Goal: Transaction & Acquisition: Purchase product/service

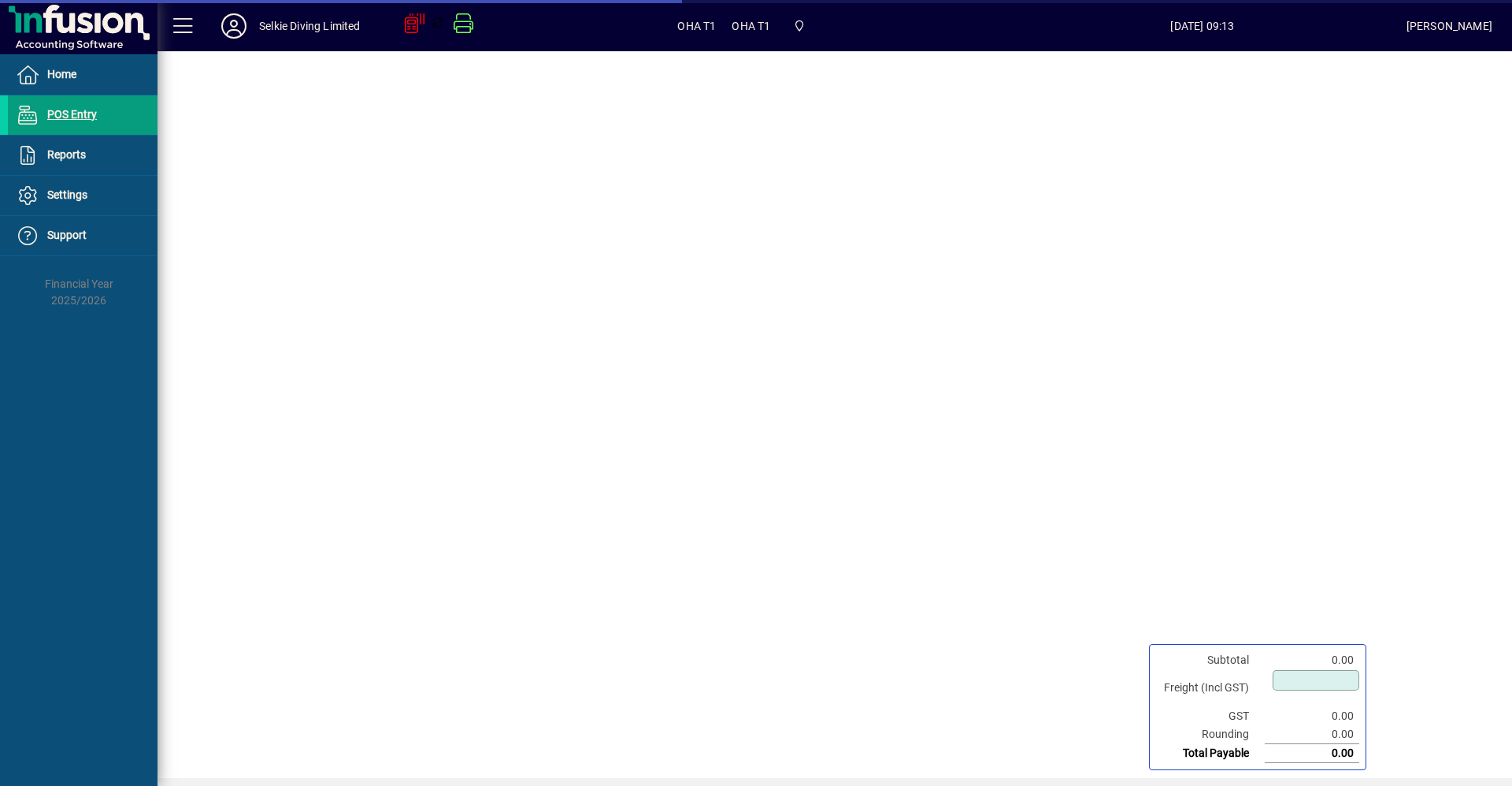
type input "****"
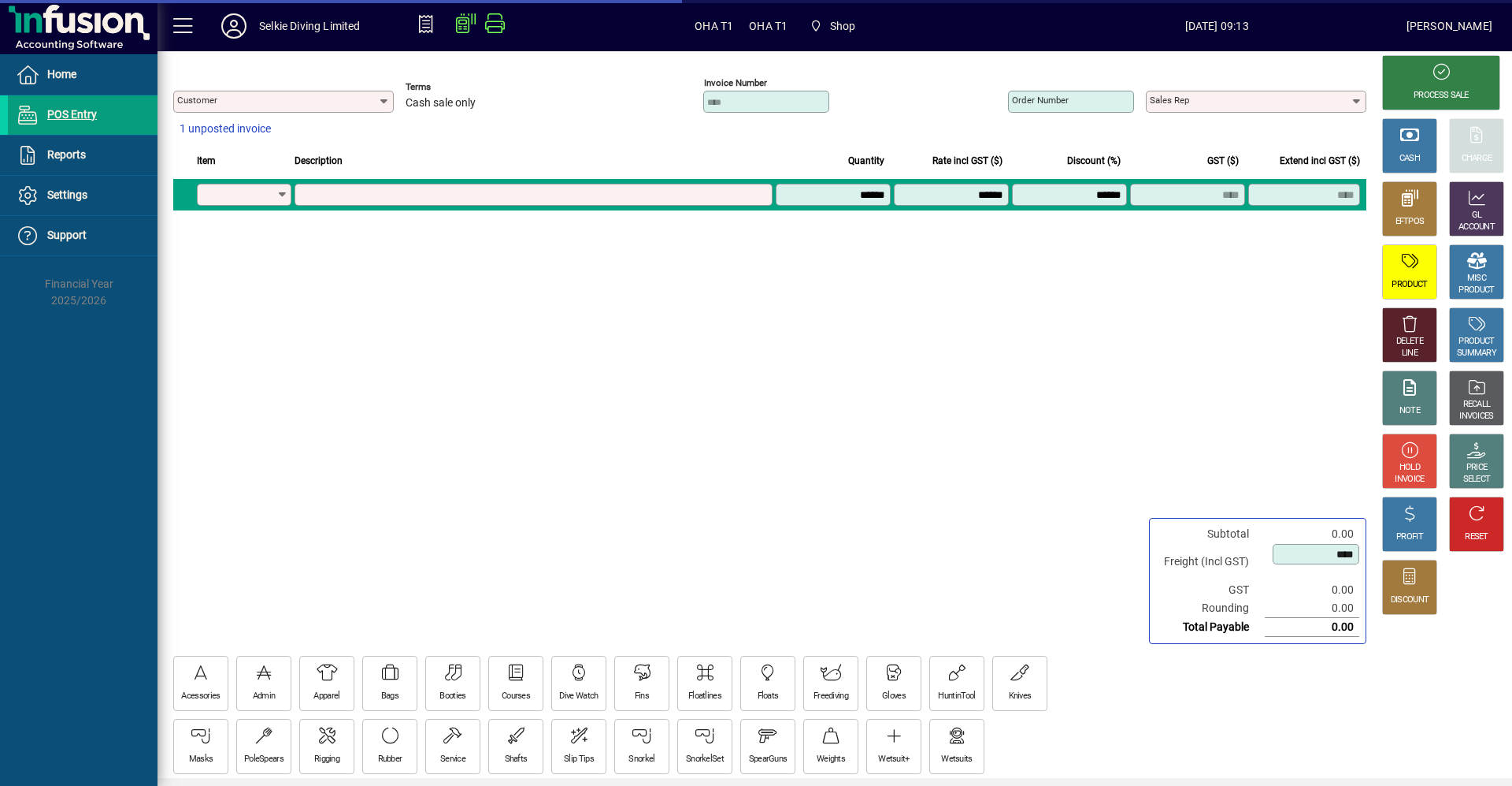
type input "**********"
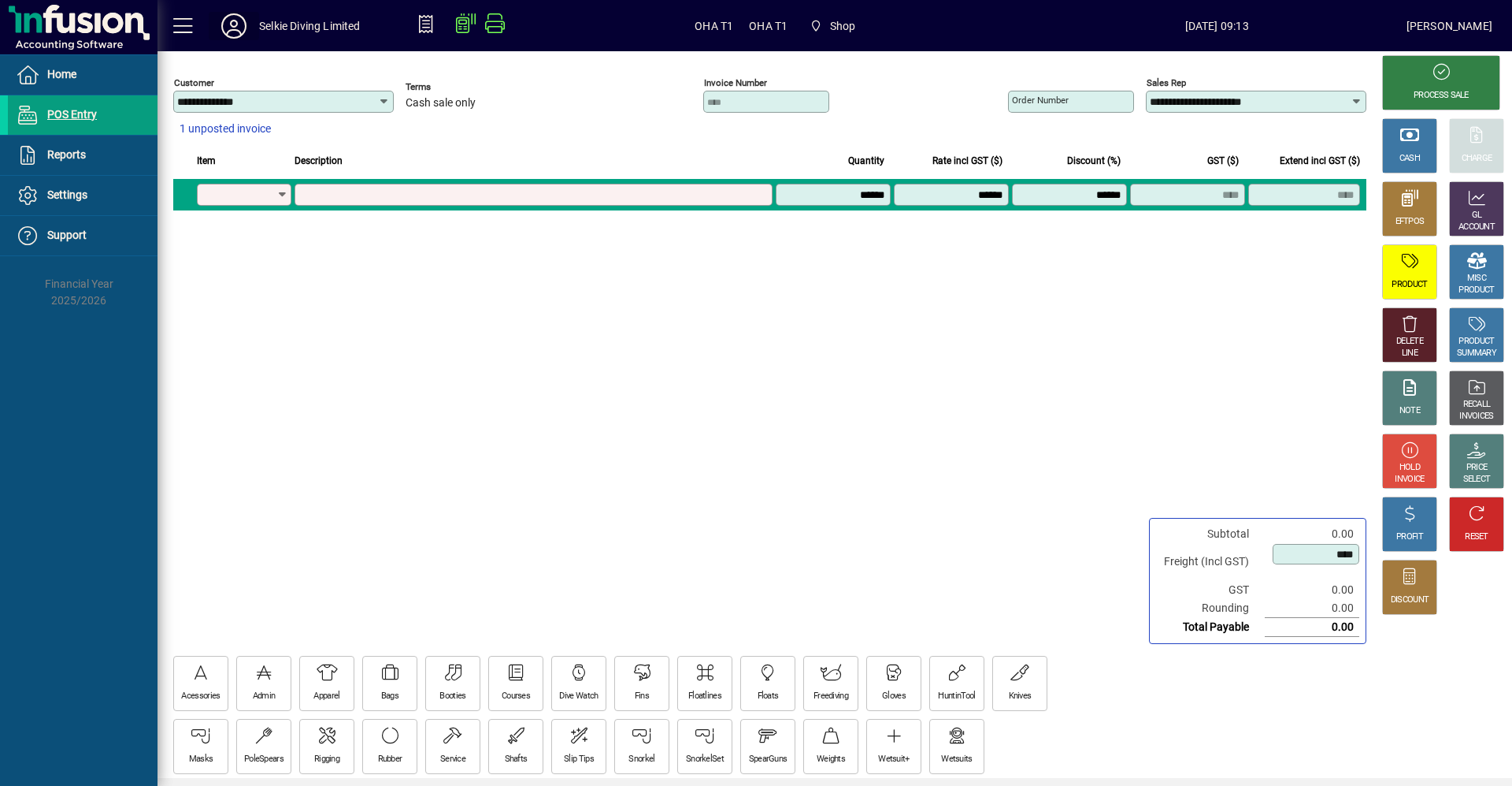
click at [231, 26] on icon at bounding box center [233, 26] width 32 height 25
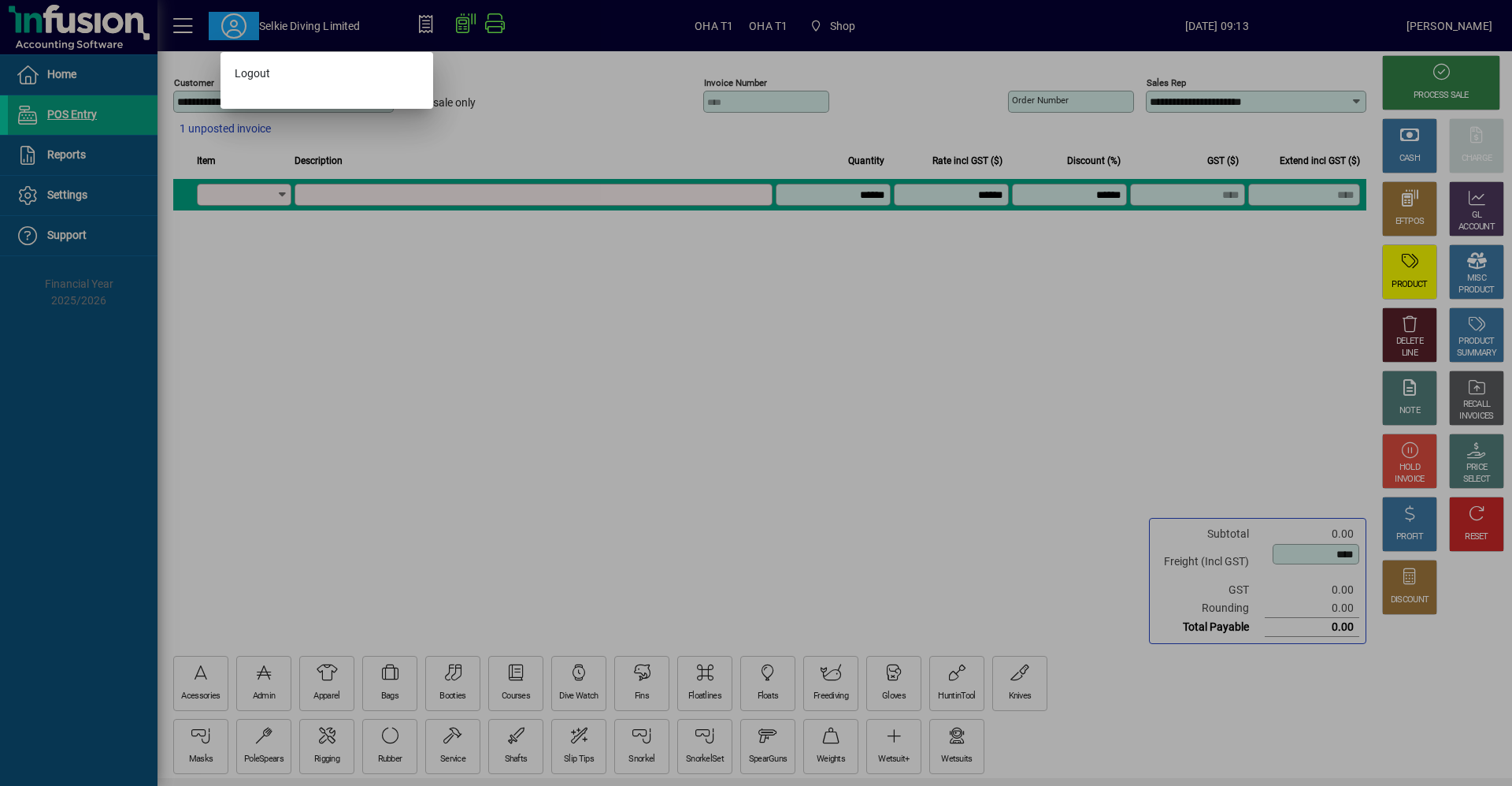
click at [789, 228] on div at bounding box center [756, 393] width 1512 height 786
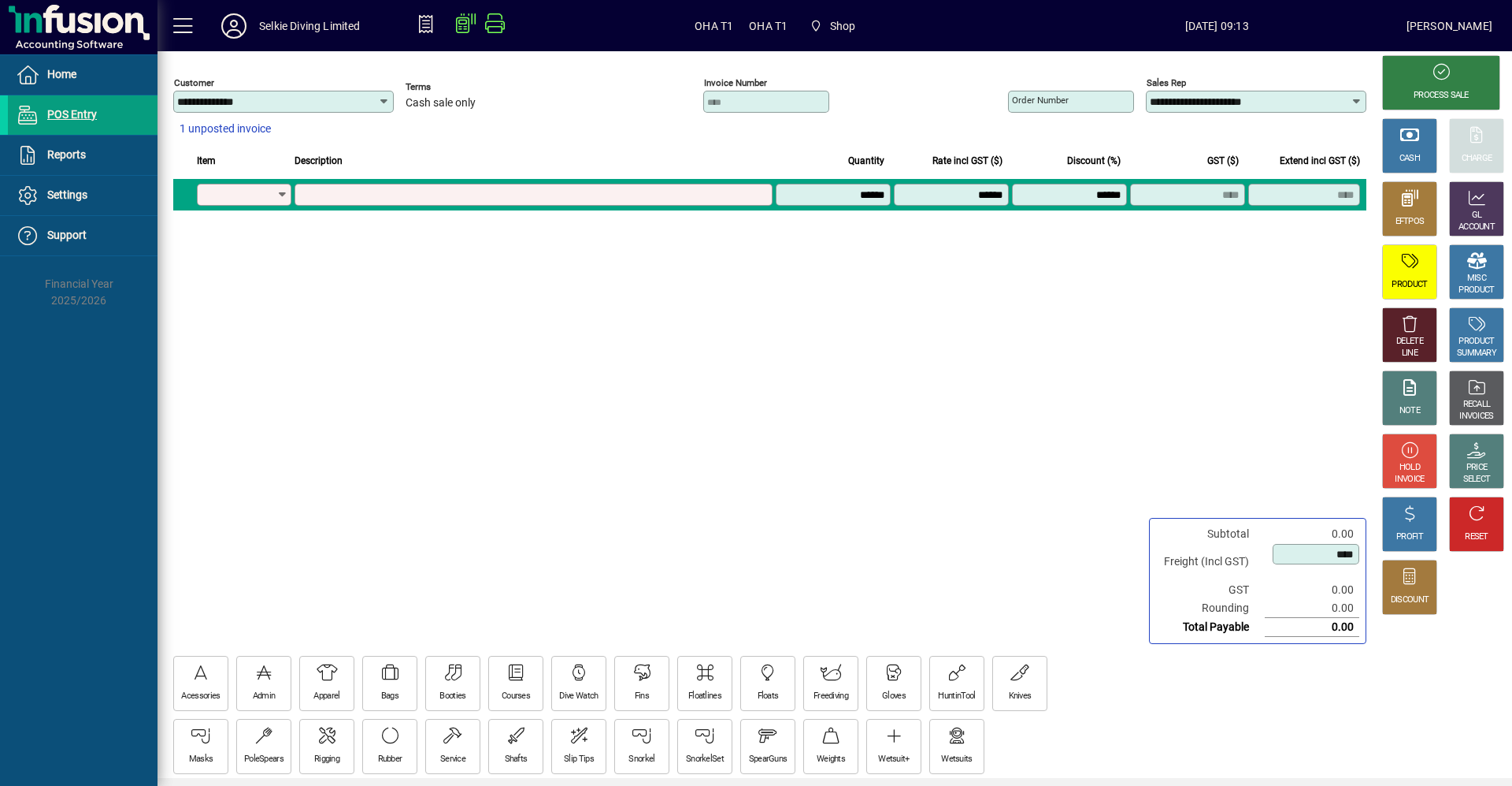
click at [789, 228] on div "**********" at bounding box center [767, 351] width 1220 height 601
click at [719, 672] on div "Floatlines" at bounding box center [703, 682] width 54 height 54
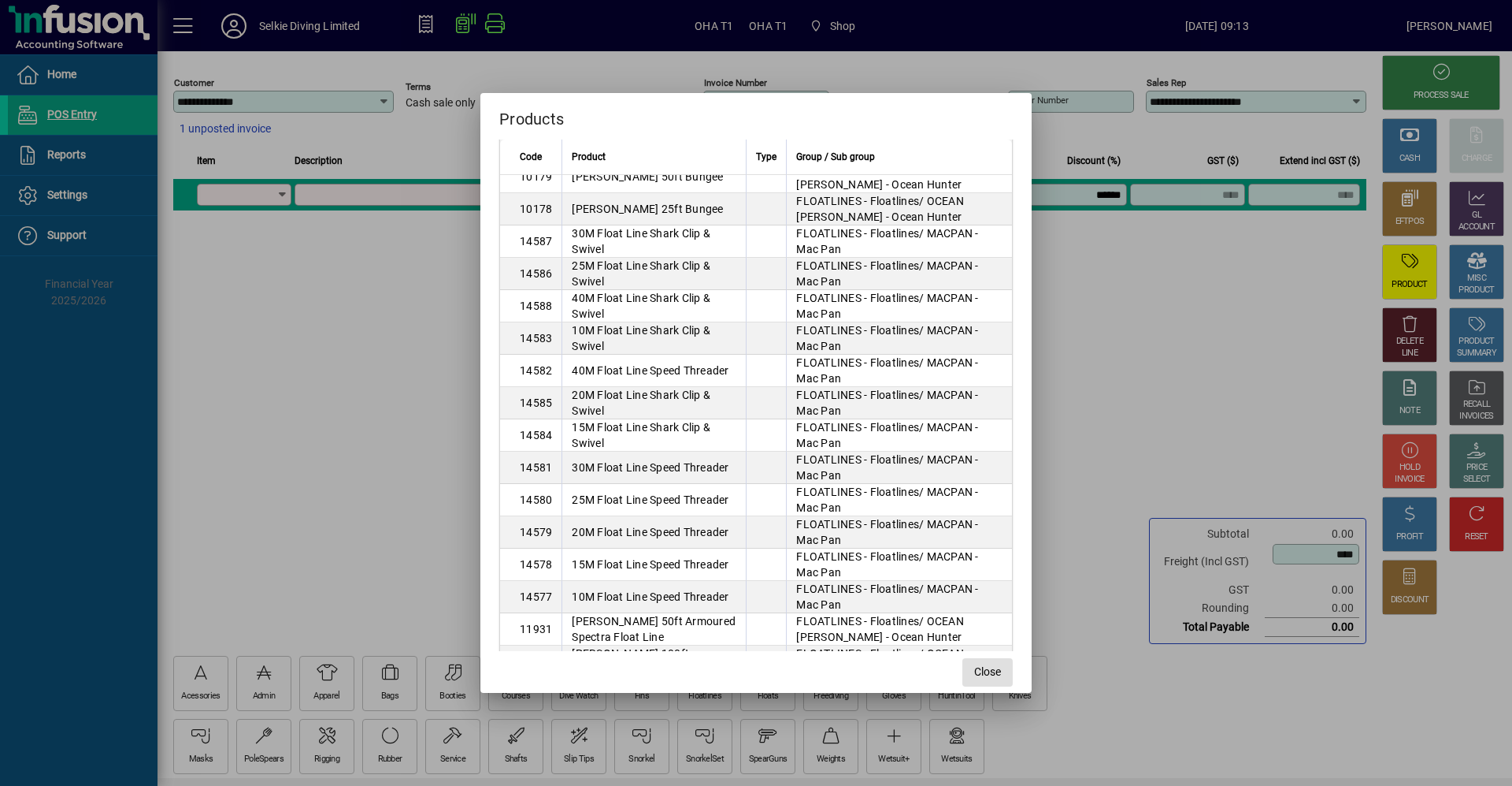
scroll to position [962, 0]
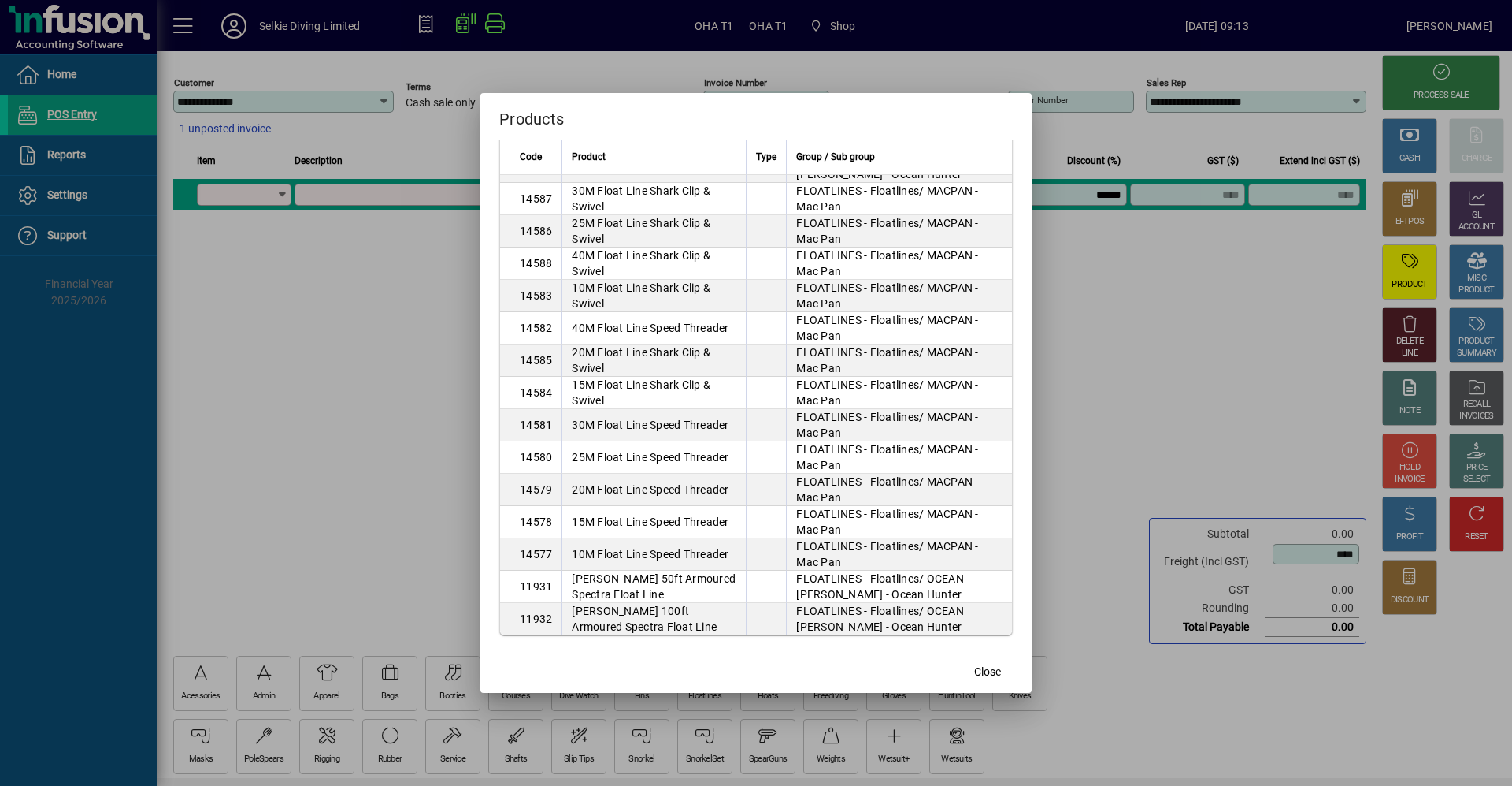
click at [390, 428] on div at bounding box center [756, 393] width 1512 height 786
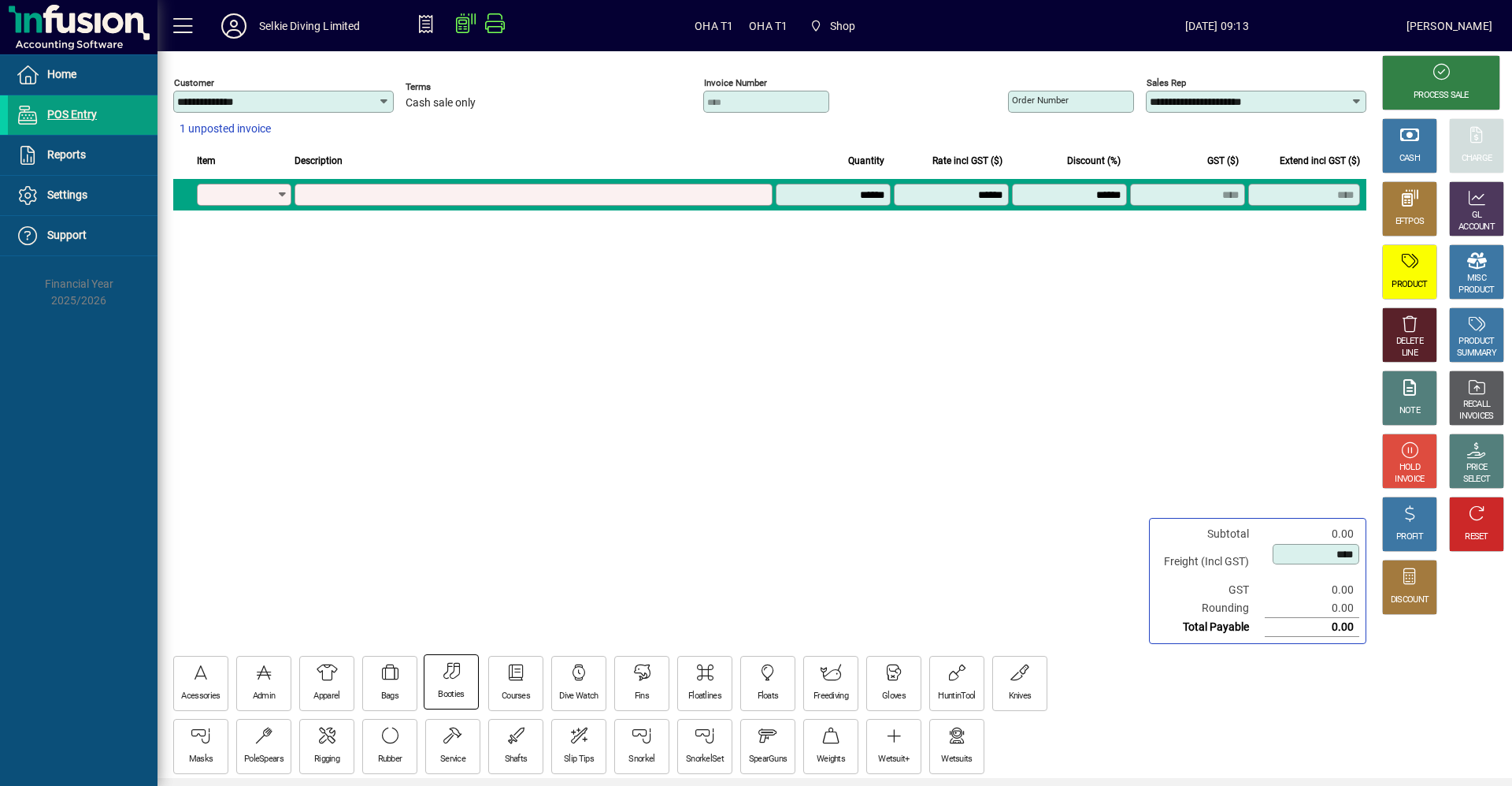
click at [469, 689] on div "Booties" at bounding box center [450, 682] width 54 height 54
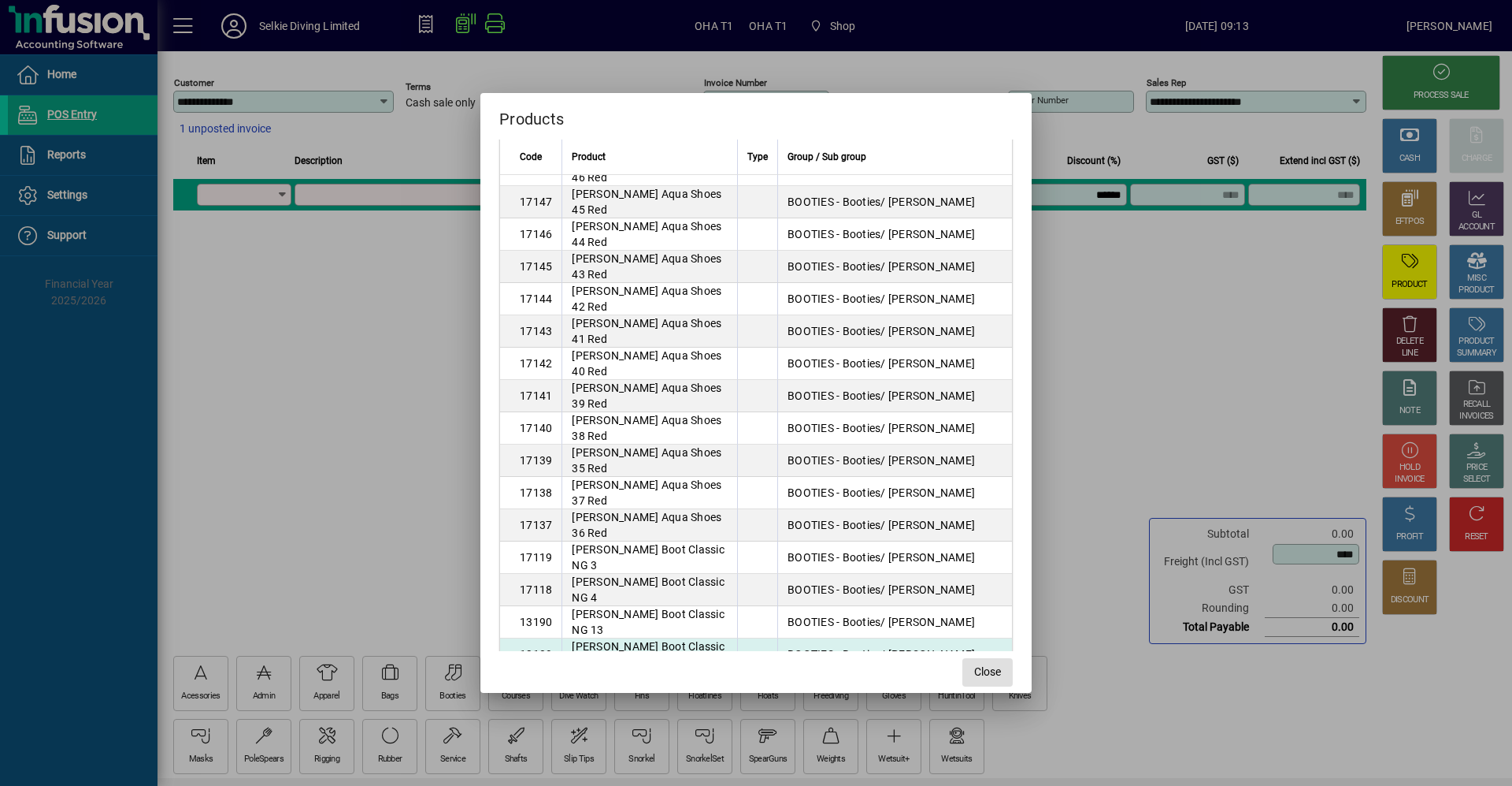
scroll to position [0, 0]
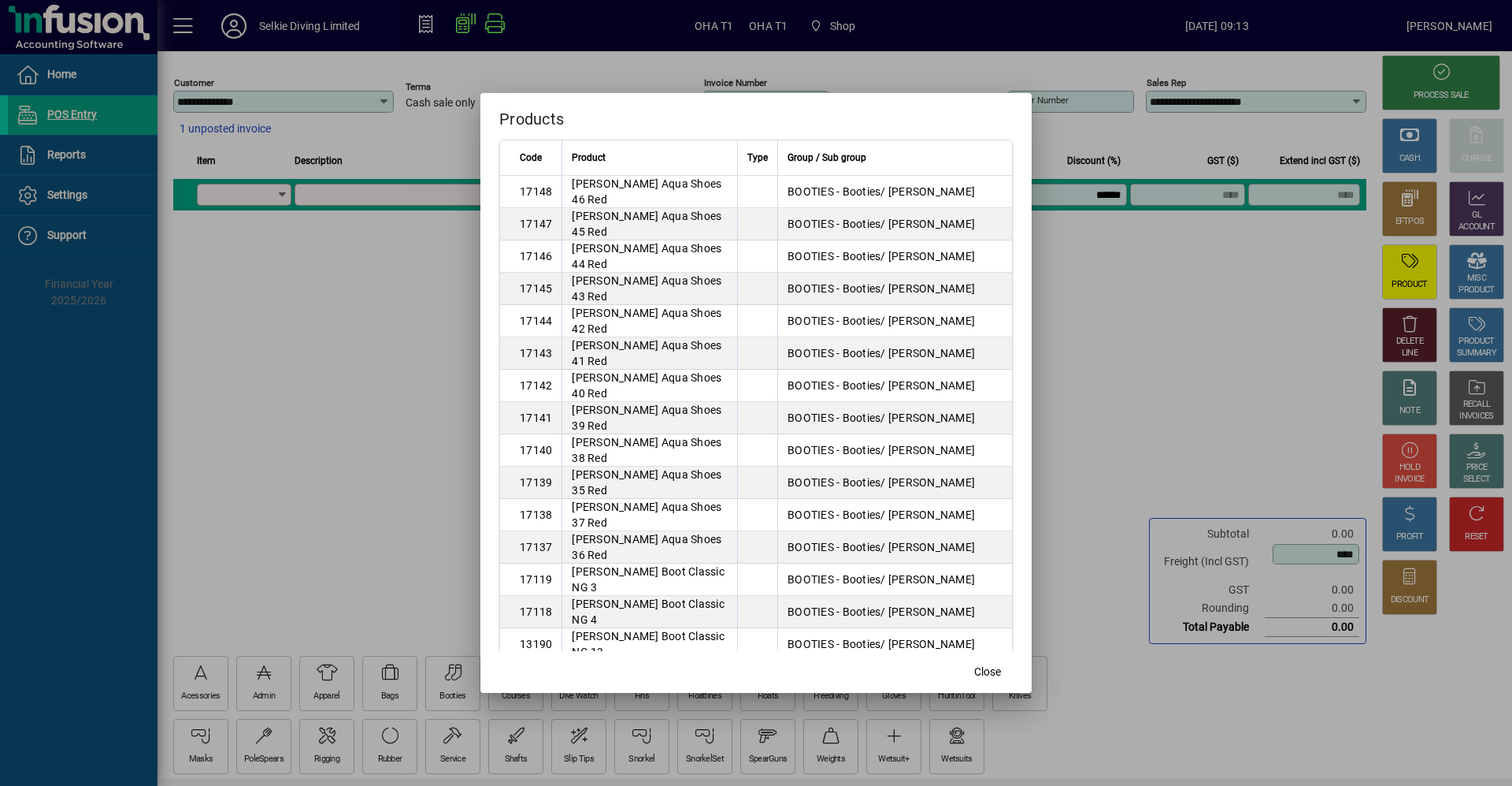
drag, startPoint x: 377, startPoint y: 424, endPoint x: 348, endPoint y: 539, distance: 118.6
click at [377, 433] on div at bounding box center [756, 393] width 1512 height 786
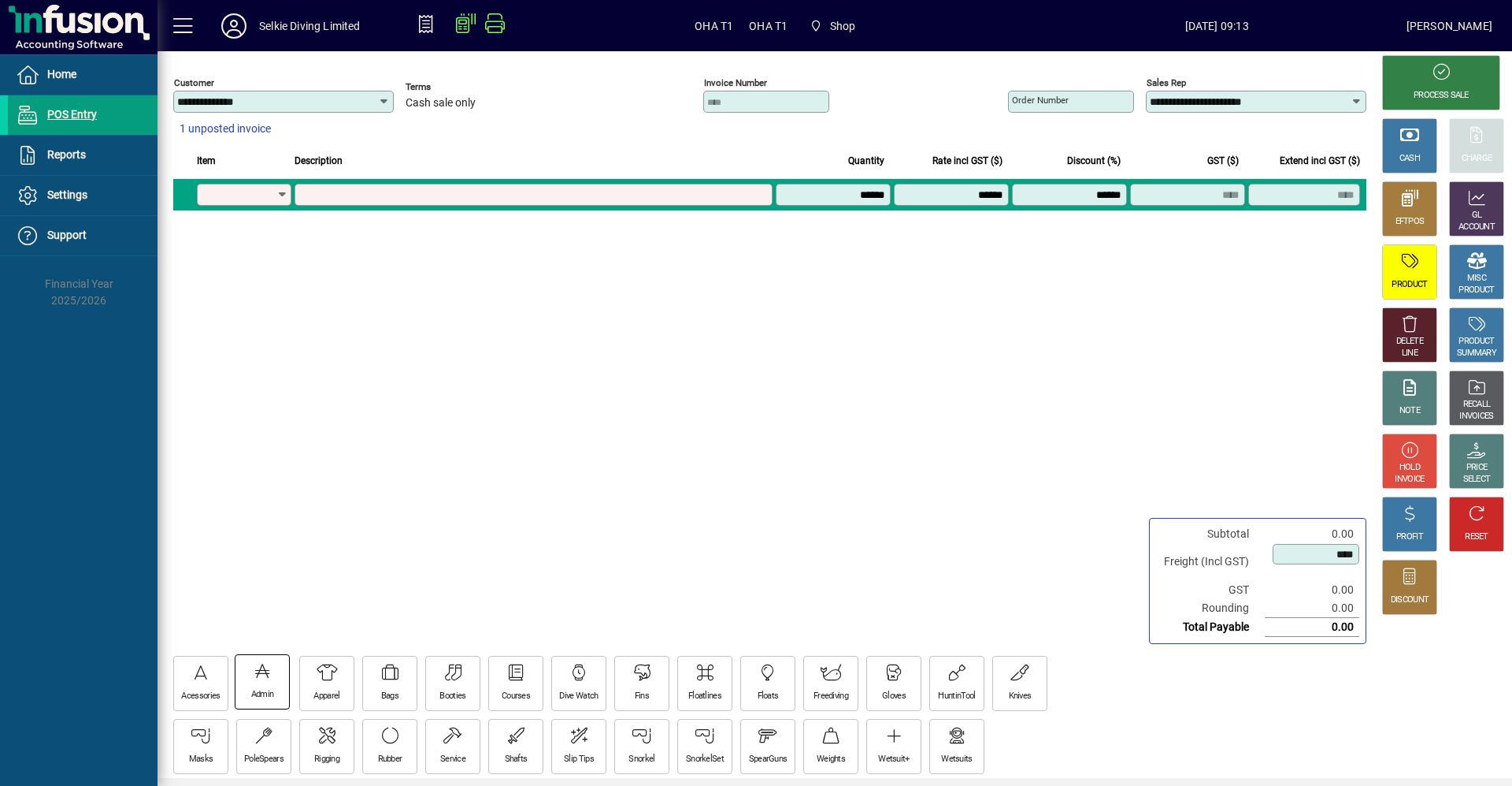
click at [266, 671] on icon at bounding box center [262, 671] width 21 height 16
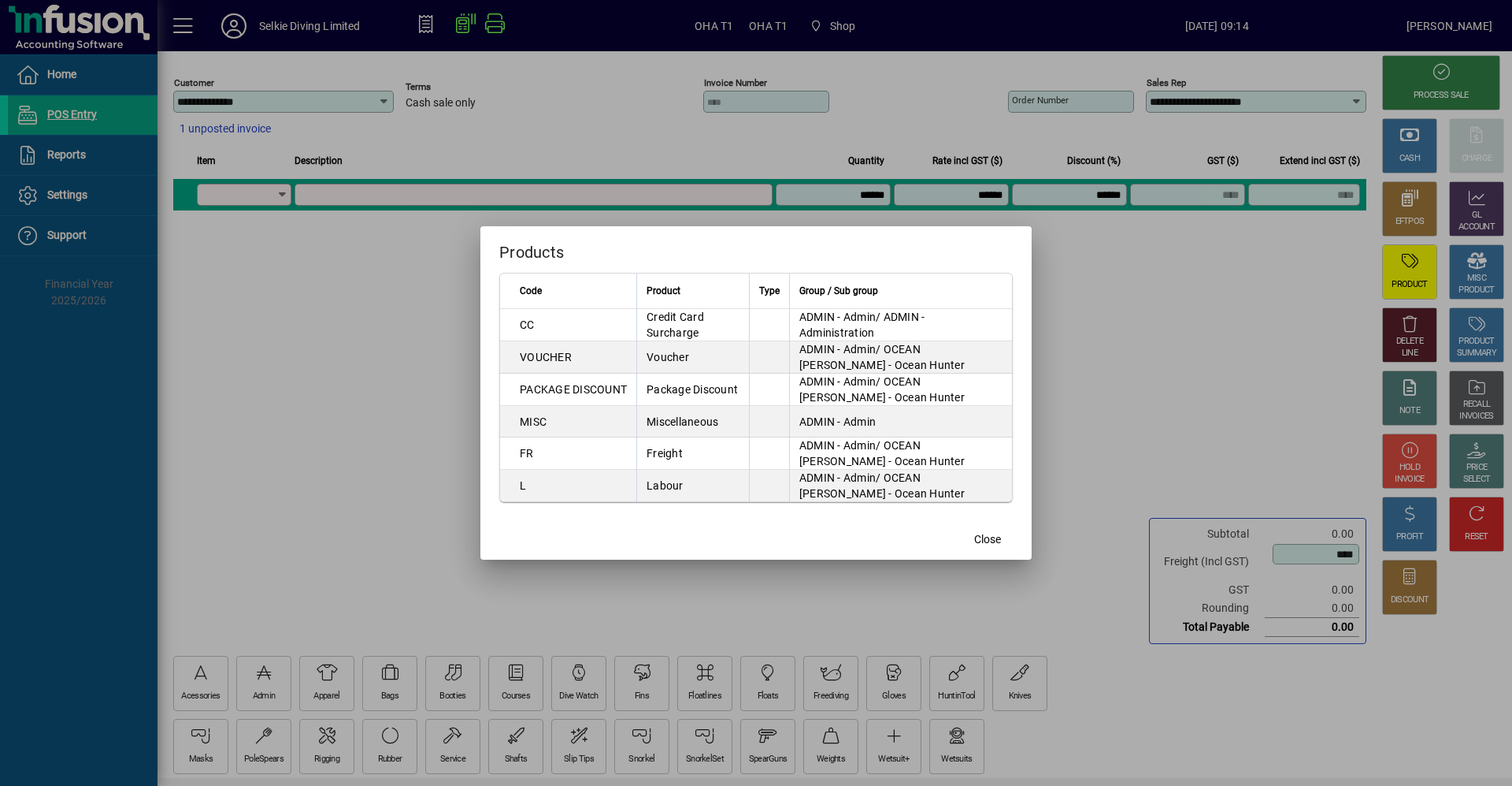
click at [342, 446] on div at bounding box center [756, 393] width 1512 height 786
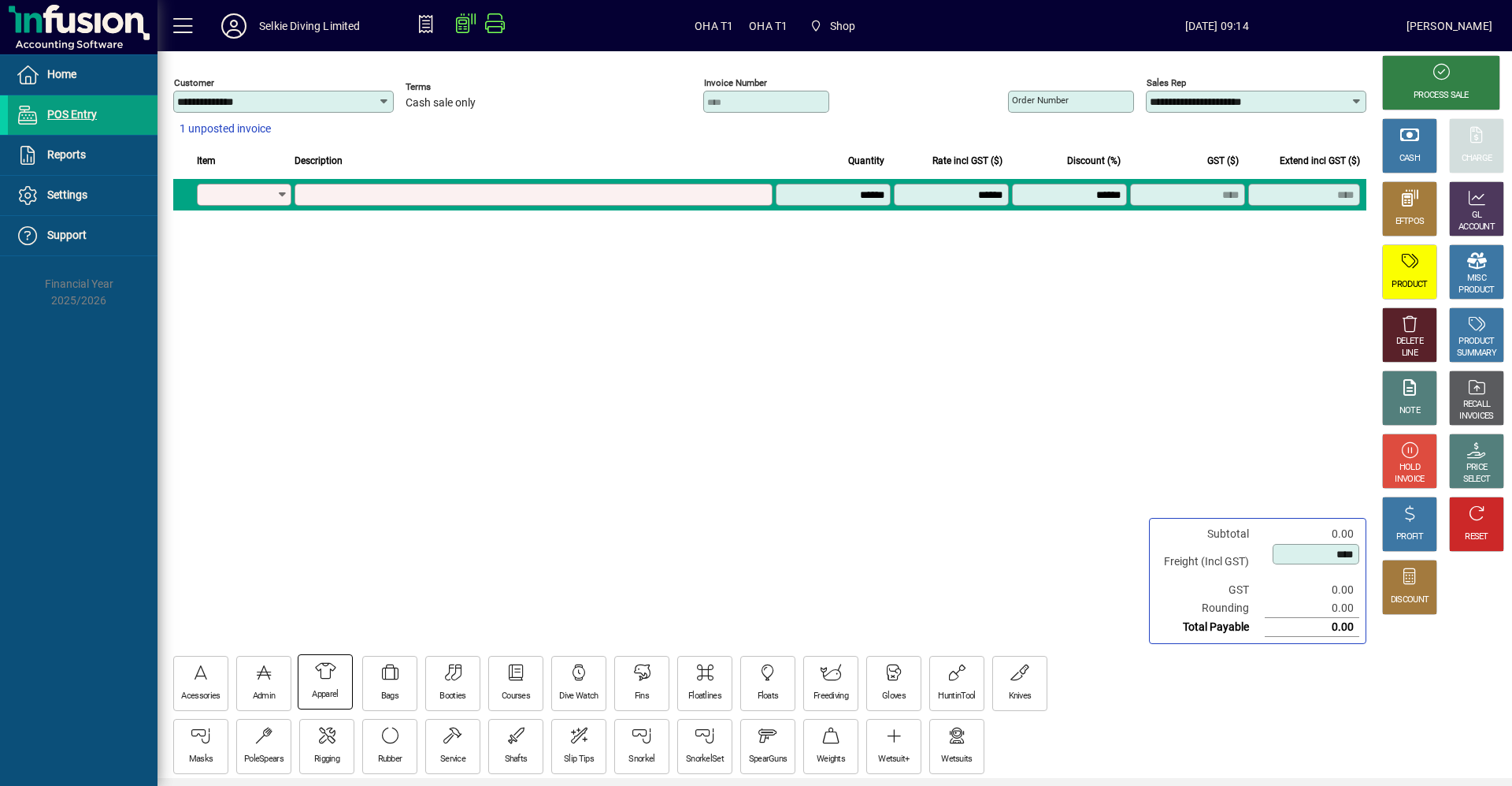
click at [329, 680] on div at bounding box center [325, 672] width 21 height 20
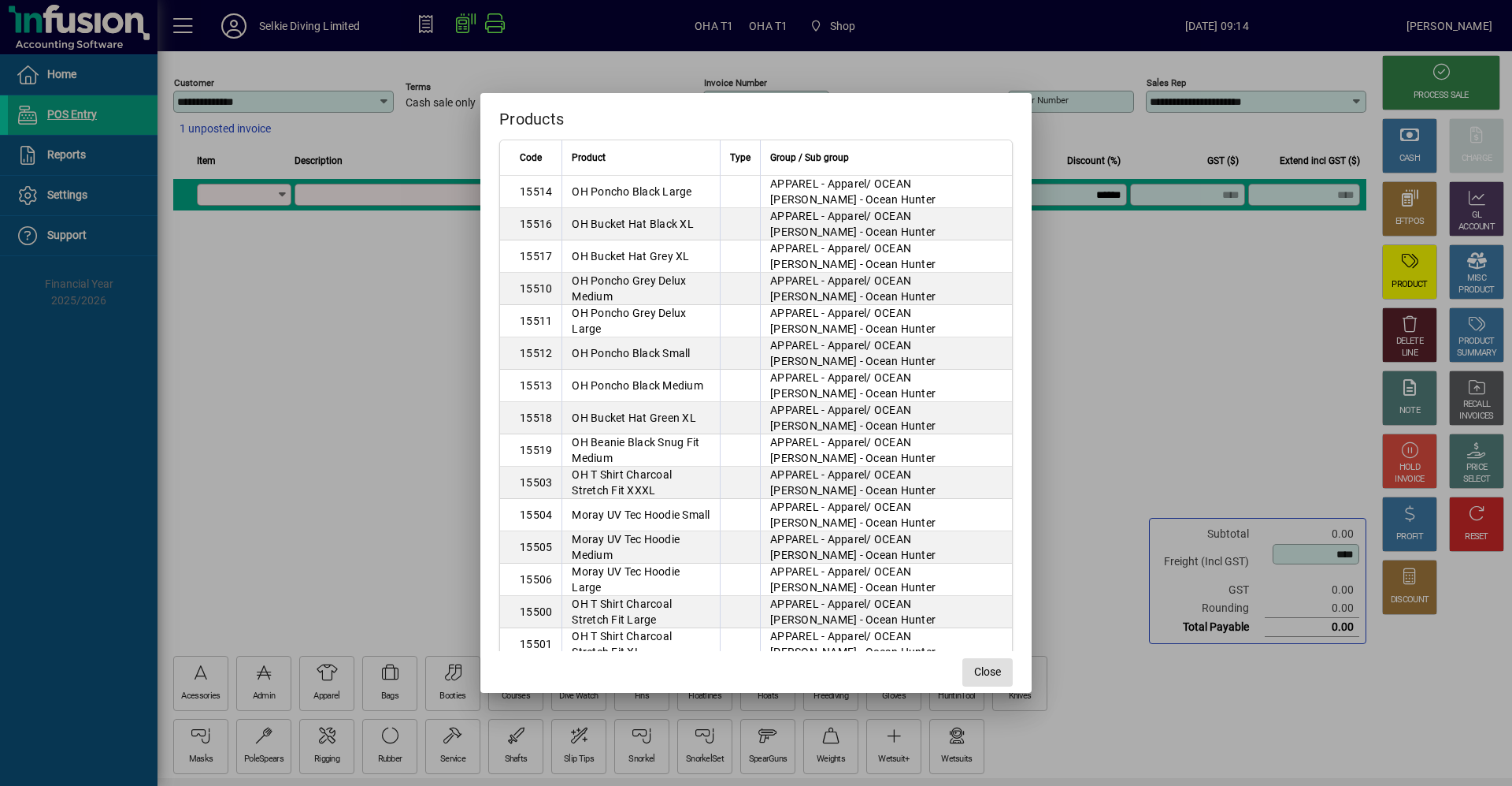
click at [394, 374] on div at bounding box center [756, 393] width 1512 height 786
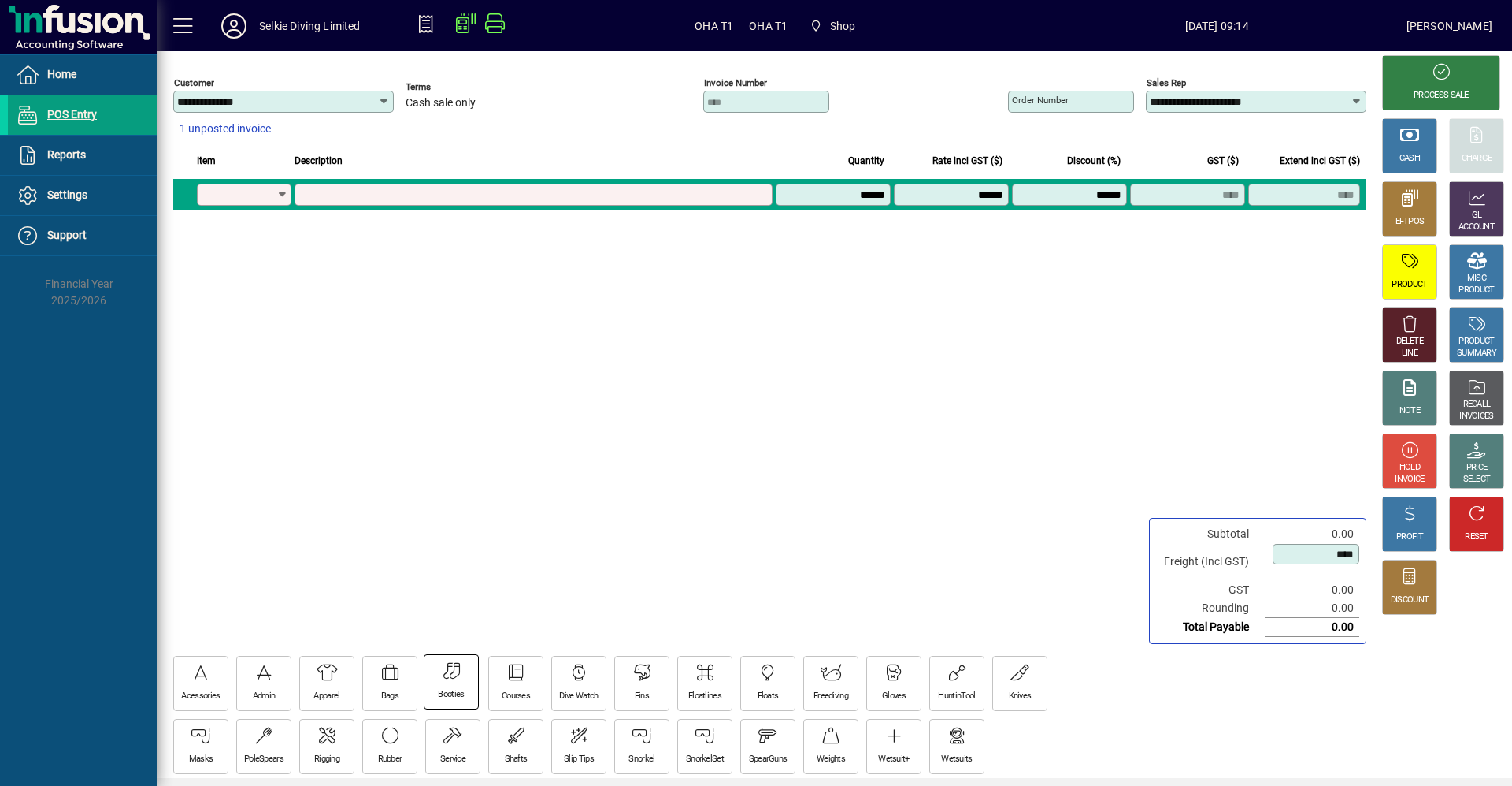
click at [461, 691] on div "Booties" at bounding box center [450, 694] width 26 height 12
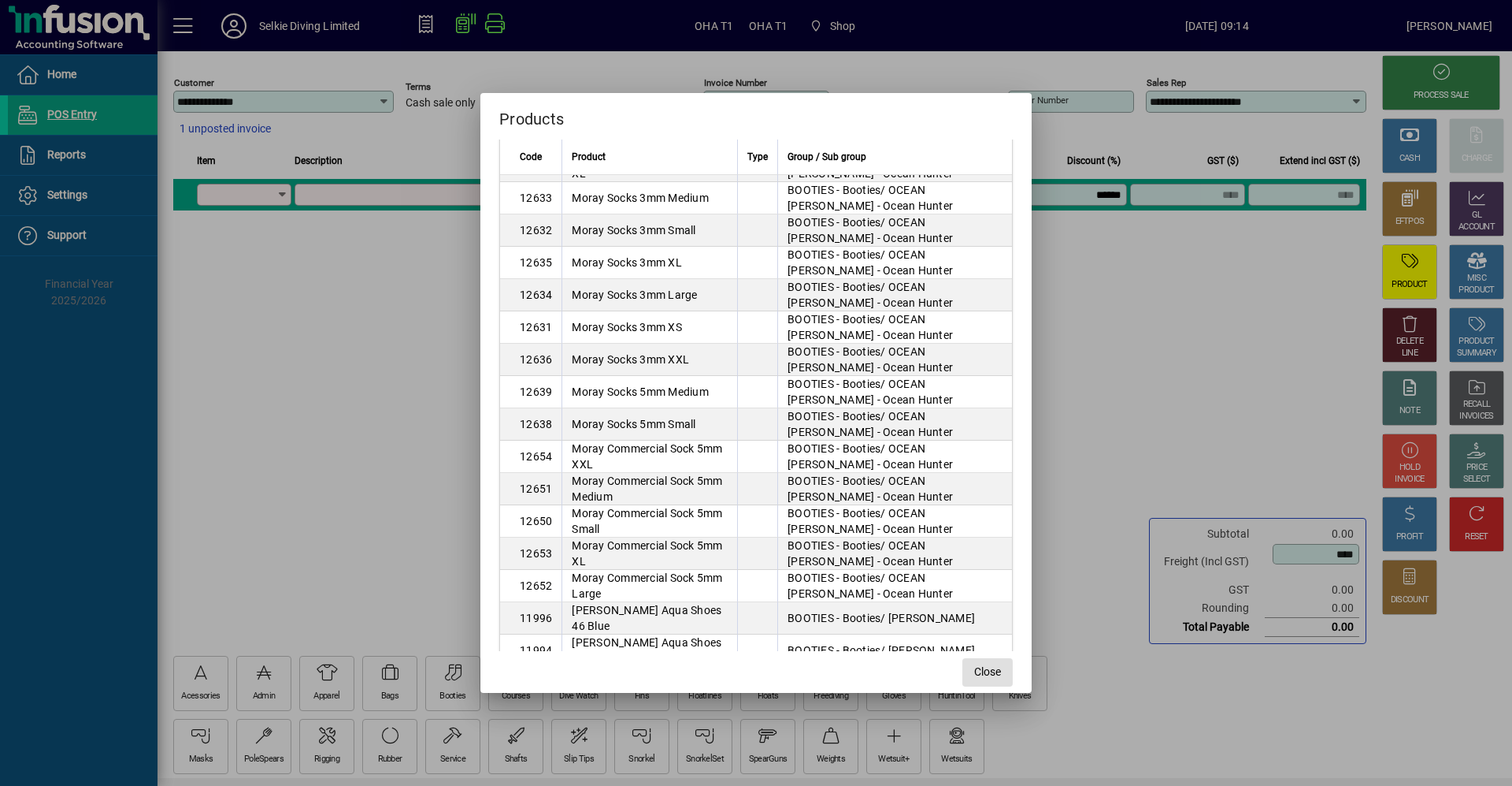
scroll to position [1287, 0]
click at [983, 678] on span "Close" at bounding box center [987, 672] width 26 height 16
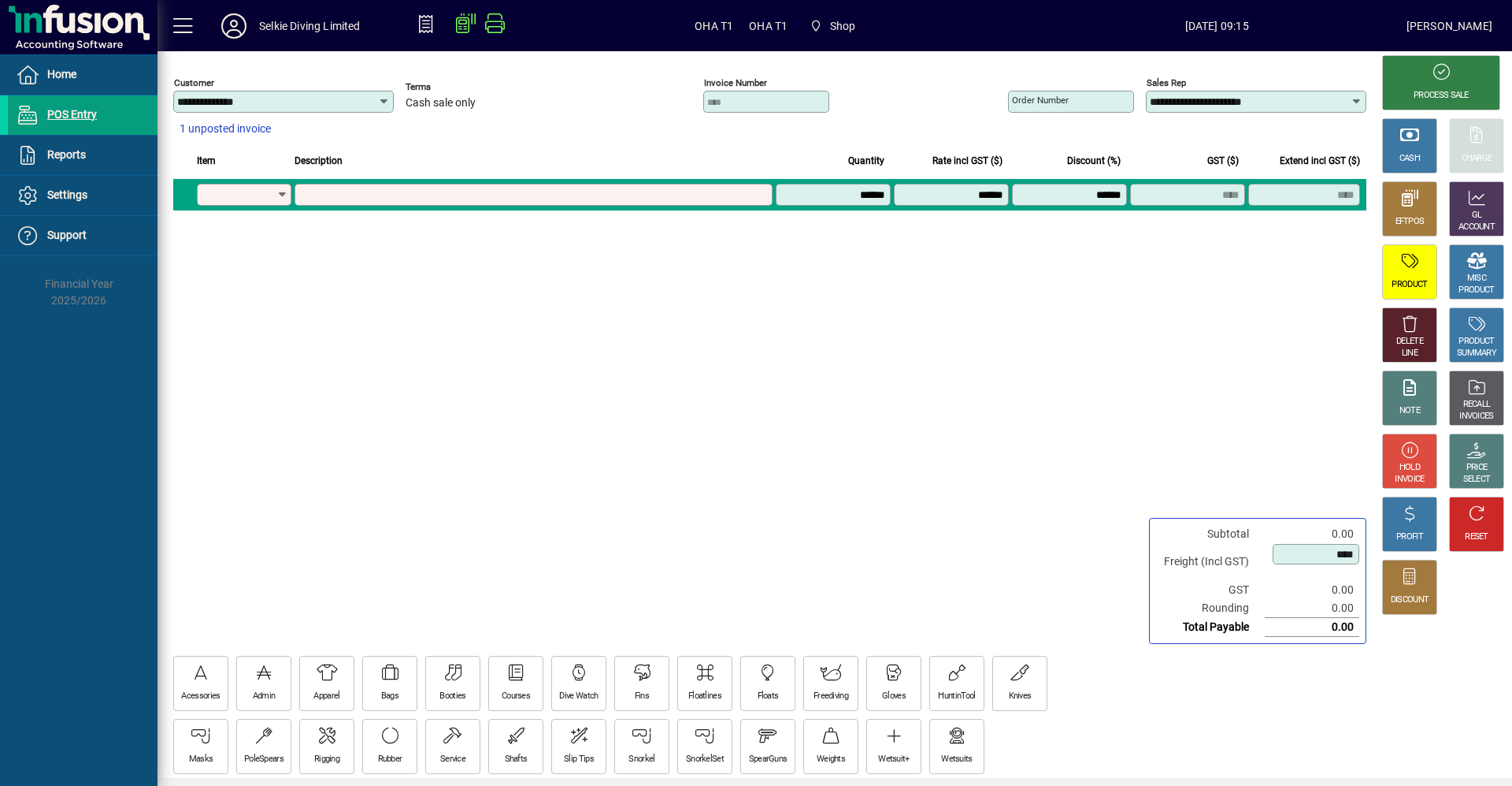
click at [248, 18] on icon at bounding box center [233, 26] width 32 height 25
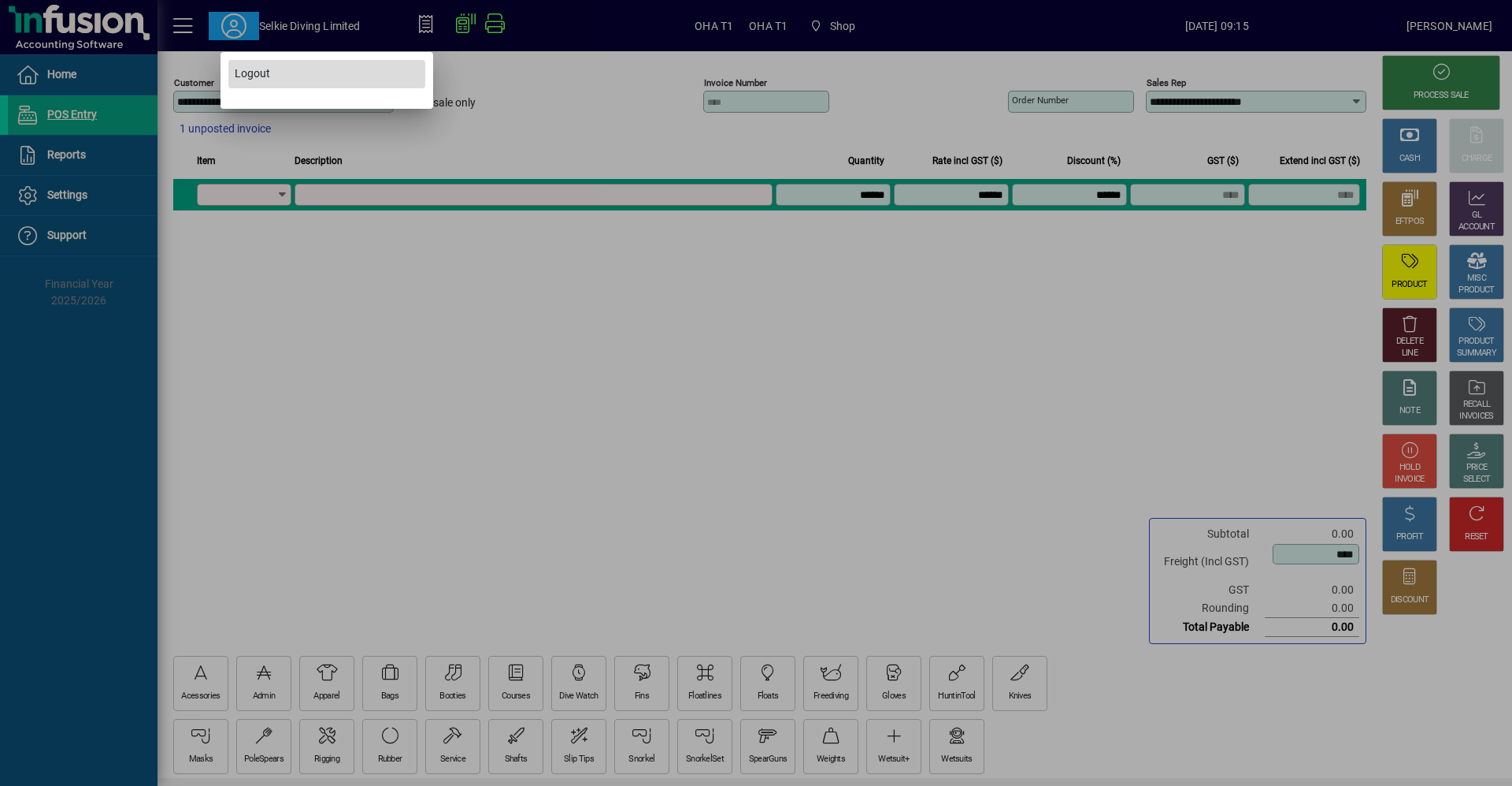
click at [244, 73] on span "Logout" at bounding box center [252, 74] width 35 height 16
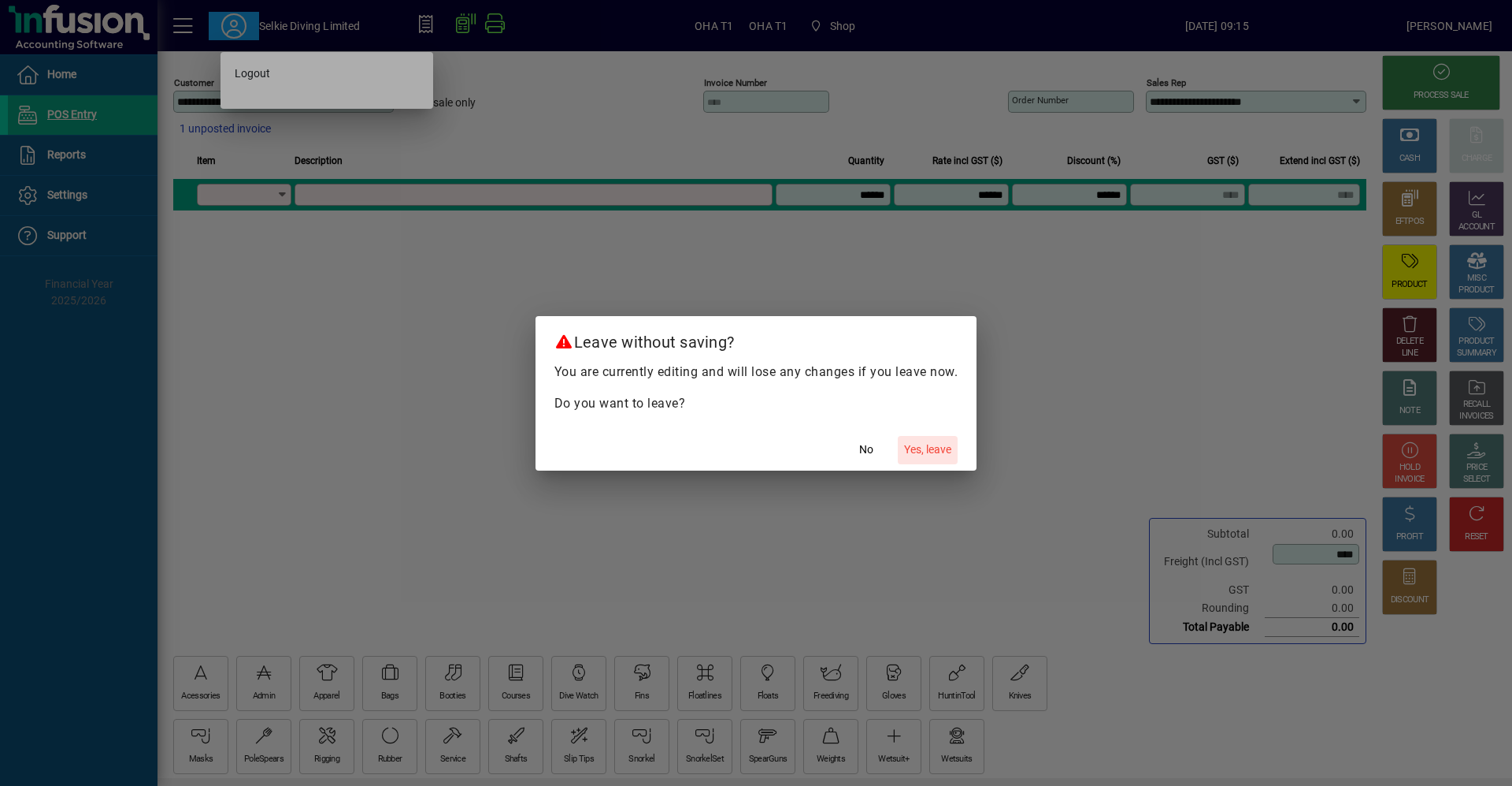
click at [952, 453] on span "Yes, leave" at bounding box center [927, 450] width 47 height 16
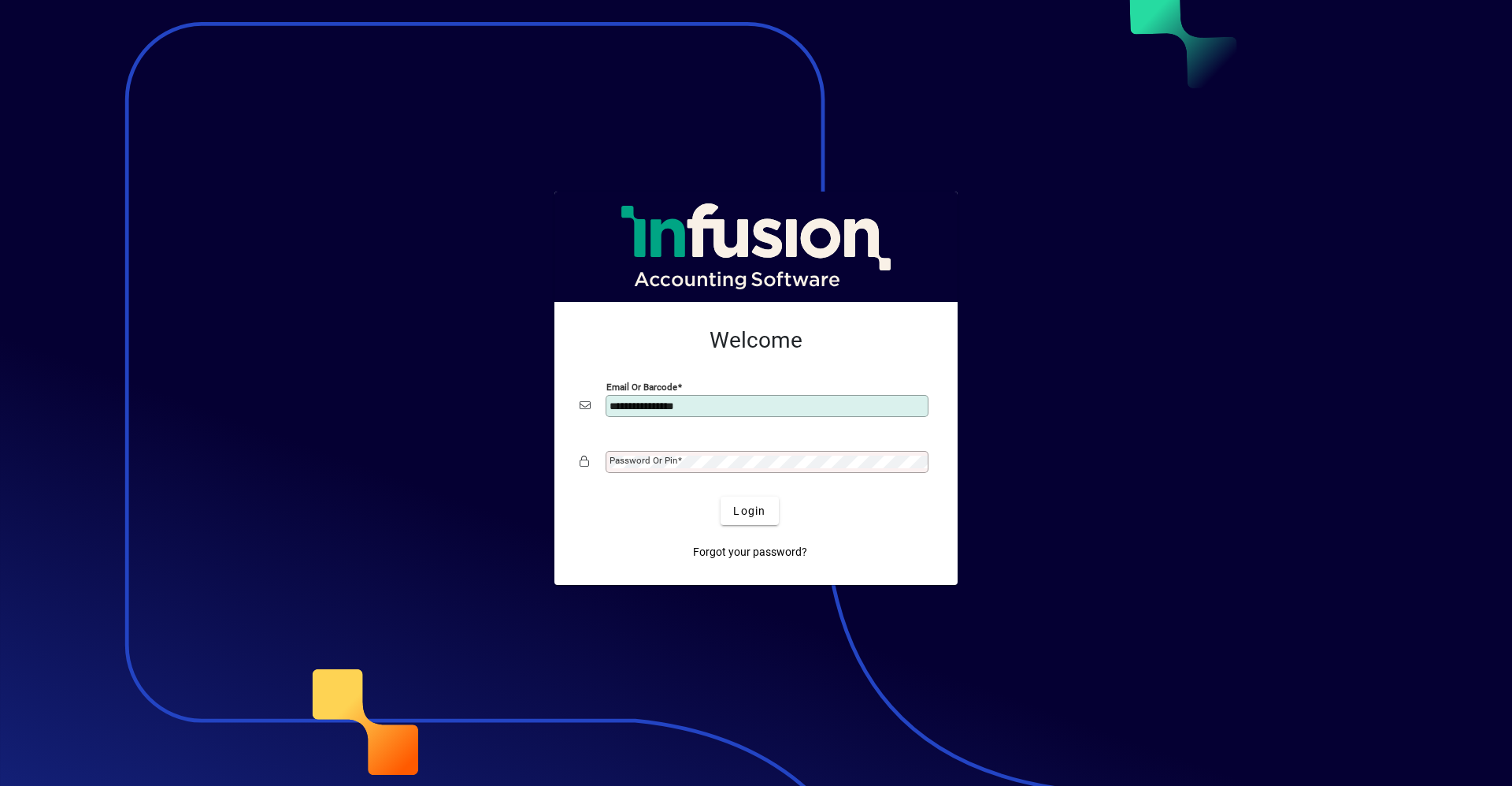
type input "**********"
click at [720, 496] on button "Login" at bounding box center [748, 510] width 57 height 28
